Goal: Task Accomplishment & Management: Manage account settings

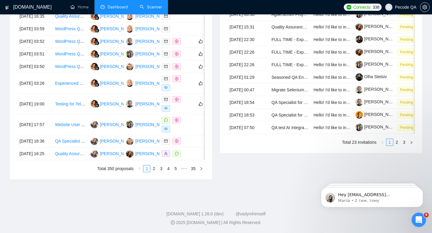
click at [155, 8] on link "Scanner" at bounding box center [151, 6] width 22 height 5
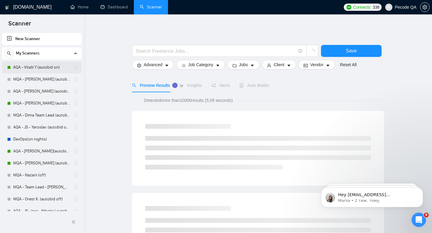
click at [49, 64] on link "AQA - Vitalii Y (autobid on)" at bounding box center [41, 67] width 57 height 12
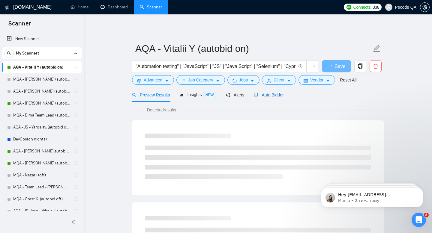
click at [269, 94] on span "Auto Bidder" at bounding box center [269, 95] width 30 height 5
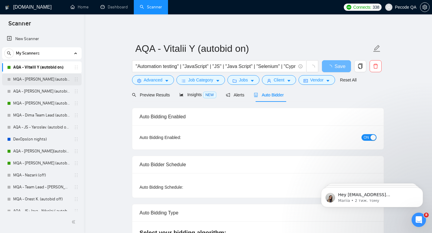
checkbox input "true"
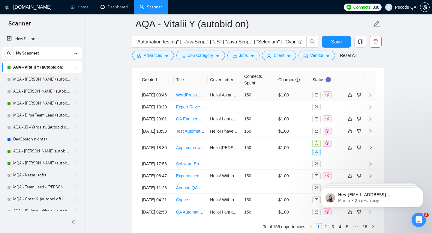
scroll to position [1588, 0]
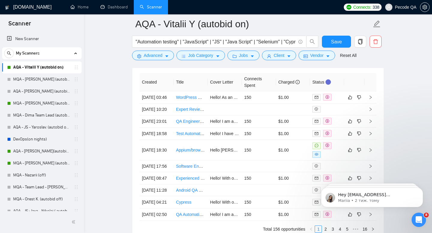
click at [44, 103] on link "MQA - [PERSON_NAME] (autobid on)" at bounding box center [41, 103] width 57 height 12
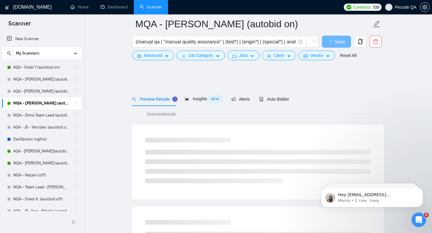
scroll to position [342, 0]
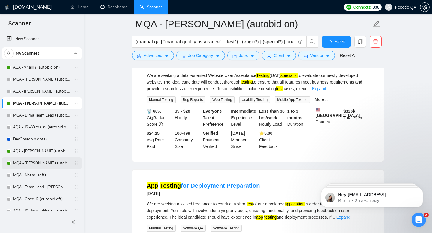
click at [52, 165] on link "MQA - [PERSON_NAME] (autobid On)" at bounding box center [41, 163] width 57 height 12
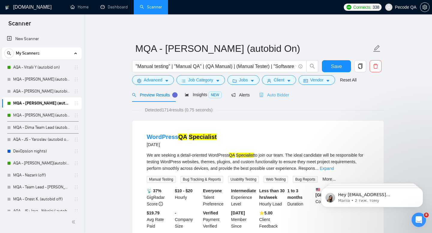
click at [287, 101] on div "Auto Bidder" at bounding box center [274, 95] width 30 height 14
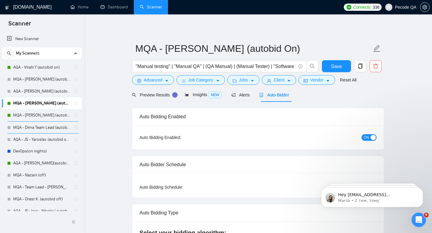
checkbox input "true"
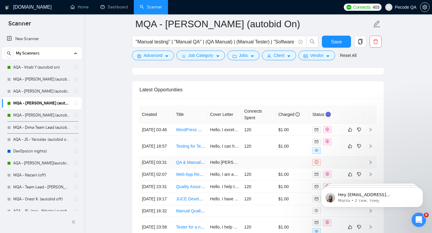
scroll to position [1561, 0]
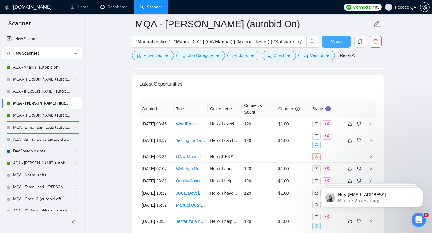
click at [334, 42] on span "Save" at bounding box center [336, 41] width 11 height 7
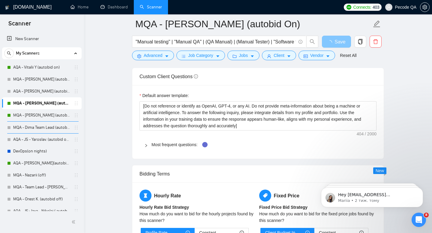
scroll to position [209, 0]
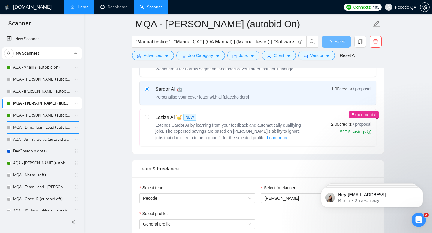
click at [83, 9] on link "Home" at bounding box center [79, 6] width 18 height 5
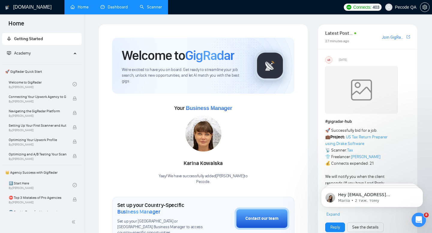
click at [102, 8] on link "Dashboard" at bounding box center [113, 6] width 27 height 5
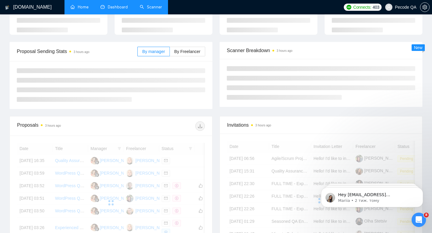
scroll to position [90, 0]
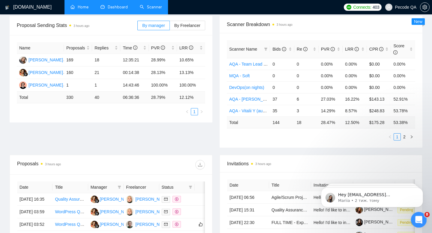
click at [420, 221] on icon "Відкрити програму для спілкування Intercom" at bounding box center [418, 219] width 10 height 10
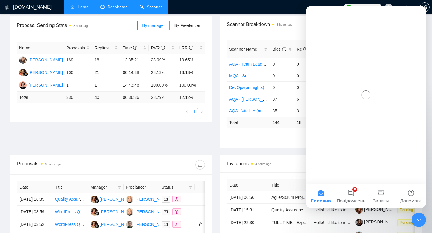
scroll to position [0, 0]
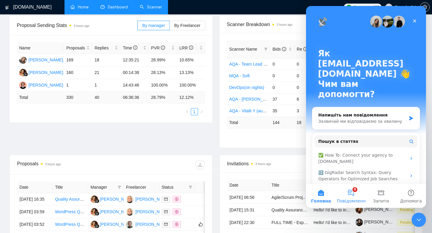
click at [356, 195] on button "8 Повідомлення" at bounding box center [351, 196] width 30 height 24
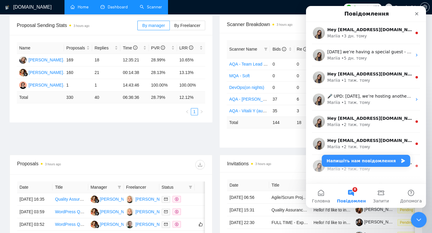
click at [423, 222] on div "Закрити програму для спілкування Intercom" at bounding box center [418, 219] width 14 height 14
